Goal: Task Accomplishment & Management: Use online tool/utility

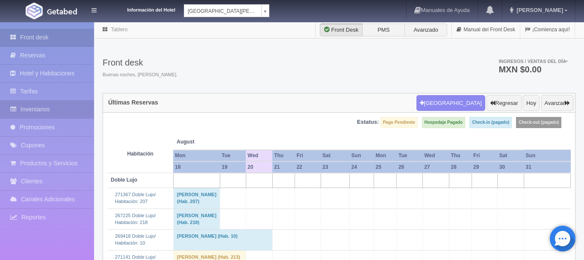
click at [44, 108] on link "Inventarios" at bounding box center [47, 110] width 94 height 18
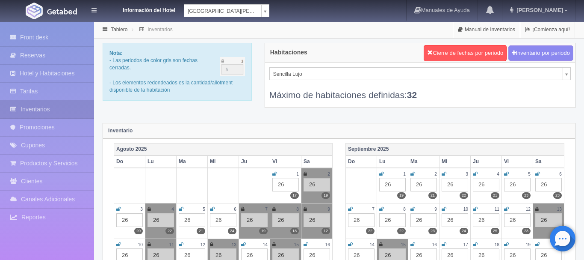
scroll to position [87, 0]
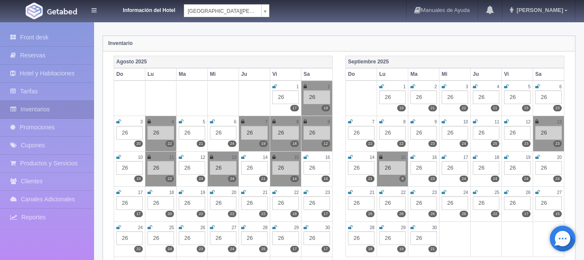
click at [180, 192] on icon at bounding box center [181, 191] width 5 height 5
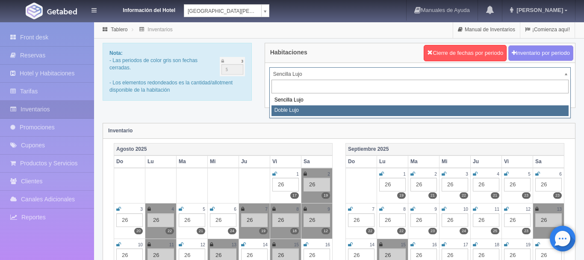
select select "577"
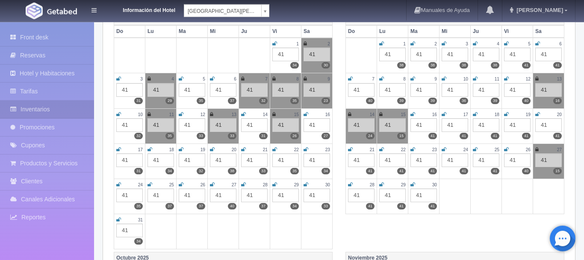
scroll to position [131, 0]
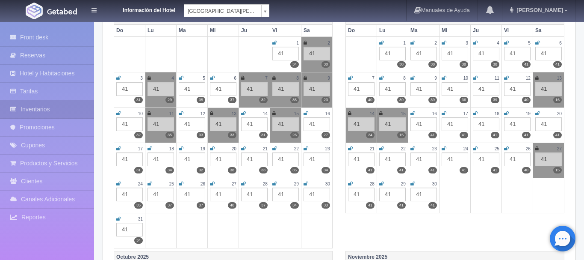
click at [183, 146] on icon at bounding box center [181, 148] width 5 height 5
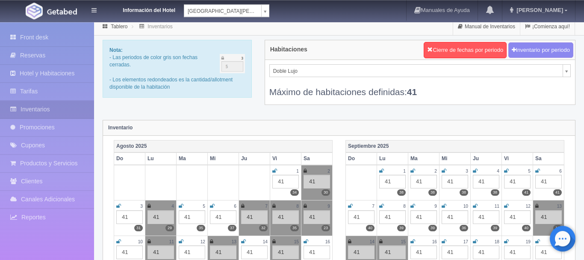
scroll to position [0, 0]
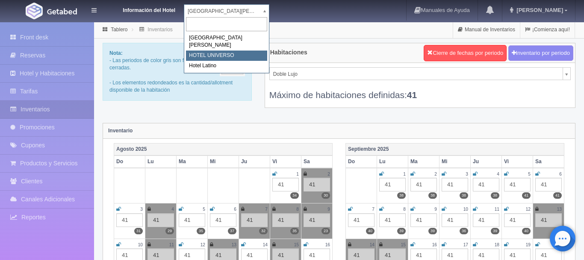
select select "358"
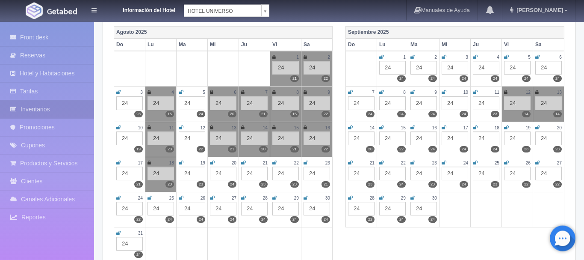
scroll to position [131, 0]
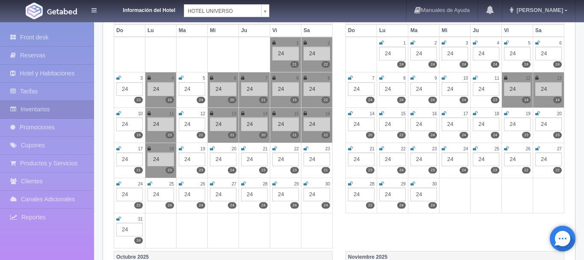
click at [178, 149] on td "19 24 23" at bounding box center [192, 159] width 31 height 35
click at [182, 148] on icon at bounding box center [181, 148] width 5 height 5
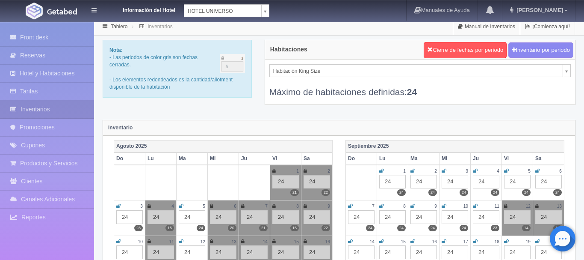
scroll to position [0, 0]
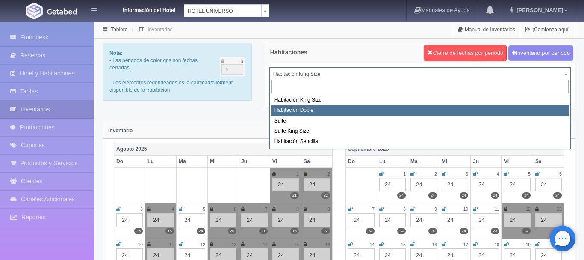
select select "583"
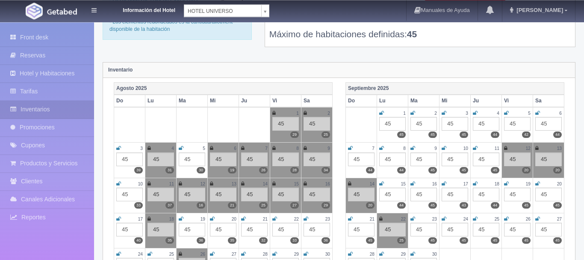
scroll to position [87, 0]
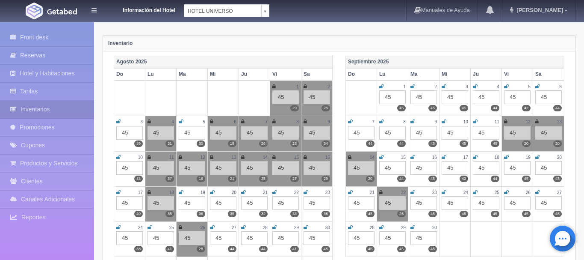
click at [183, 193] on icon at bounding box center [181, 191] width 5 height 5
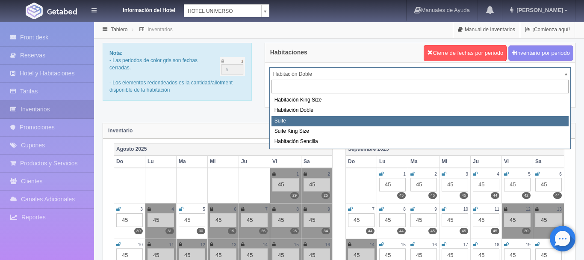
select select "584"
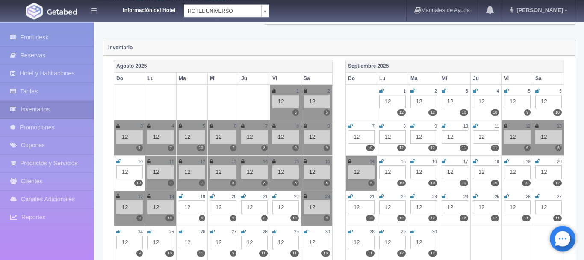
scroll to position [87, 0]
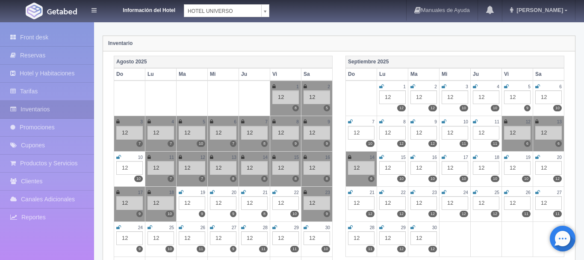
click at [179, 191] on icon at bounding box center [181, 191] width 5 height 5
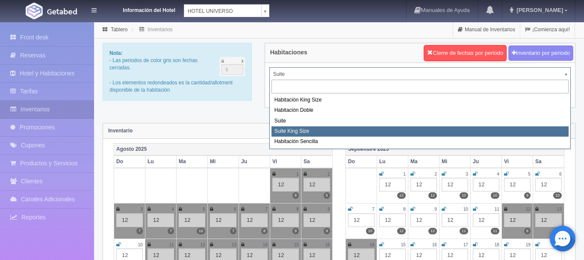
select select "588"
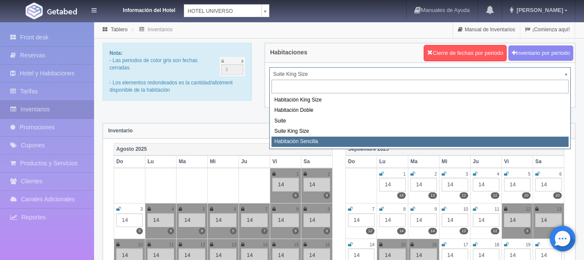
select select "2174"
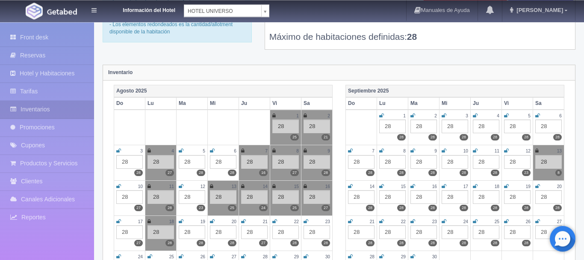
scroll to position [131, 0]
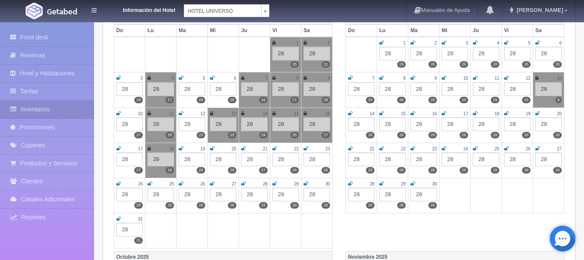
click at [179, 148] on icon at bounding box center [181, 148] width 5 height 5
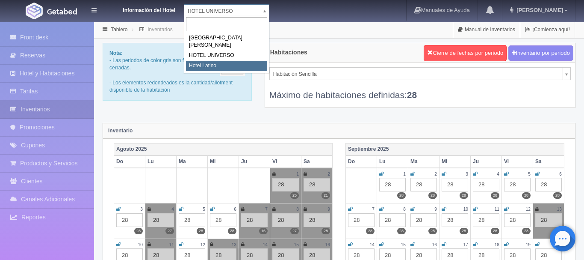
select select "625"
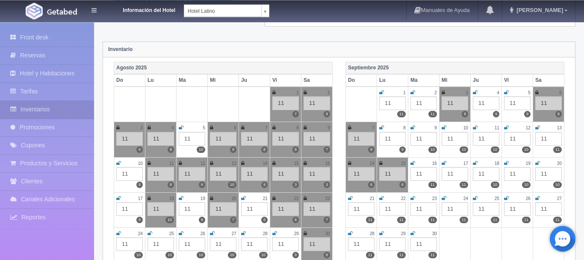
scroll to position [87, 0]
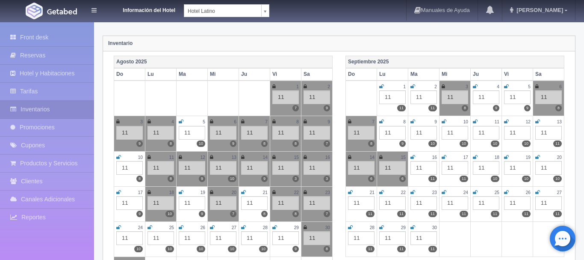
click at [181, 192] on icon at bounding box center [181, 191] width 5 height 5
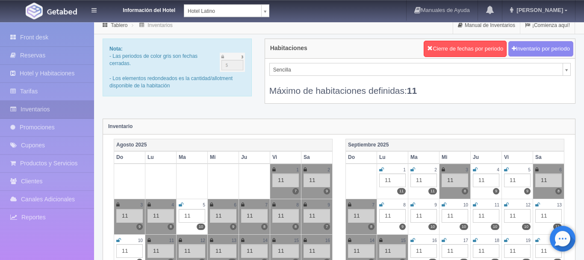
scroll to position [0, 0]
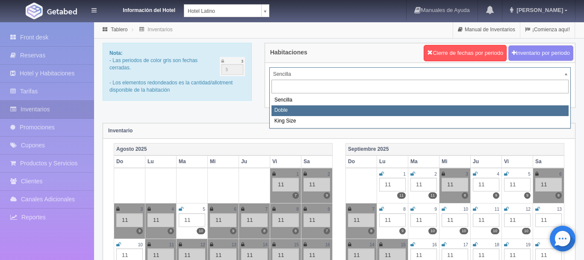
select select "2159"
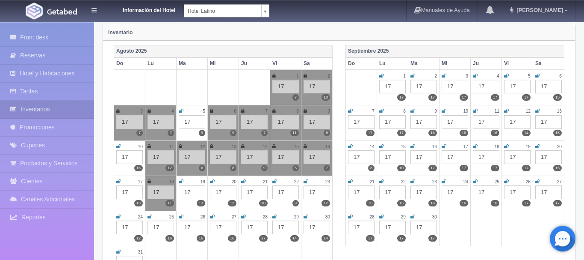
scroll to position [131, 0]
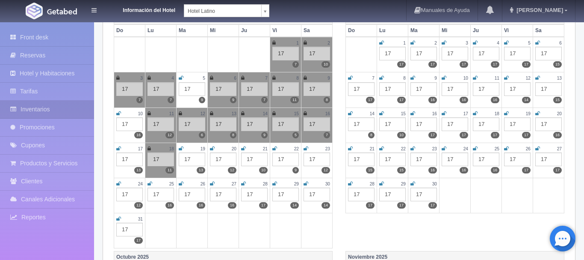
click at [182, 149] on icon at bounding box center [181, 148] width 5 height 5
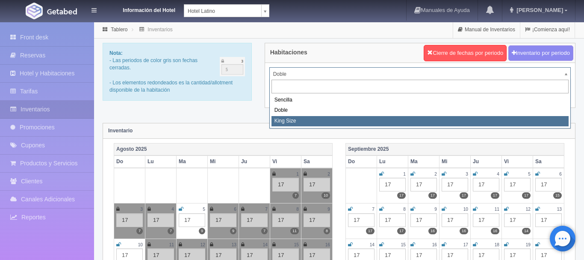
select select "2160"
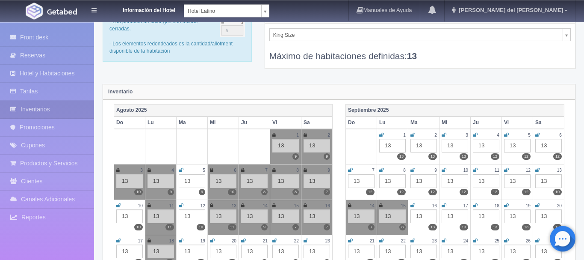
scroll to position [87, 0]
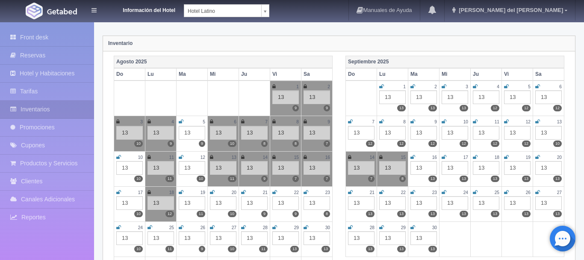
click at [179, 191] on icon at bounding box center [181, 191] width 5 height 5
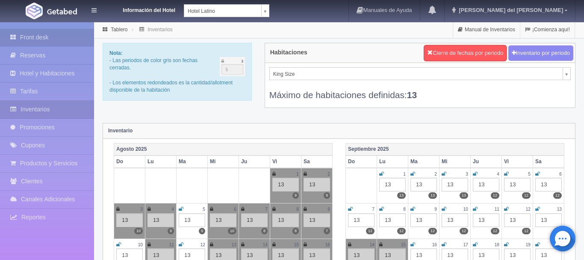
click at [50, 34] on link "Front desk" at bounding box center [47, 38] width 94 height 18
